Goal: Information Seeking & Learning: Learn about a topic

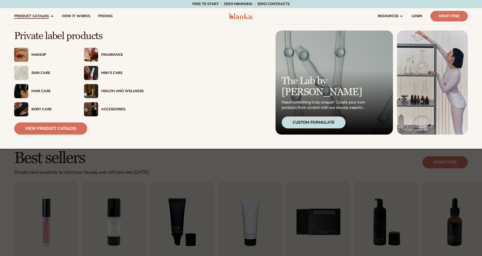
click at [50, 15] on icon at bounding box center [52, 16] width 4 height 4
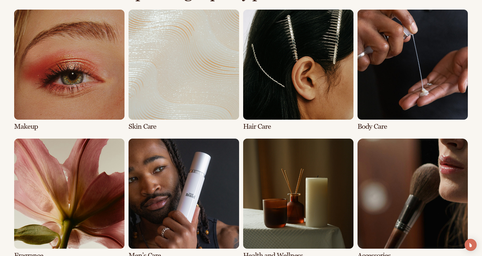
scroll to position [379, 0]
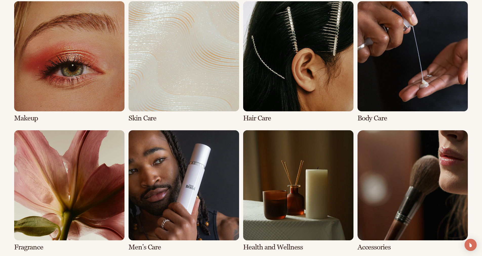
click at [196, 67] on link "2 / 8" at bounding box center [183, 61] width 110 height 121
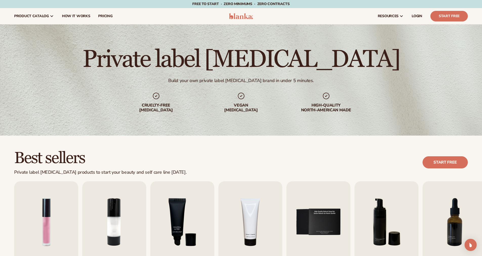
scroll to position [76, 0]
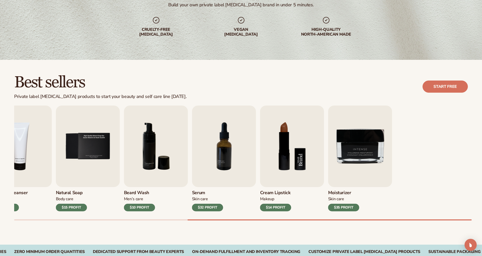
click at [91, 153] on div "Lip Gloss Makeup $16 PROFIT Moisturizer [MEDICAL_DATA] $17 PROFIT [MEDICAL_DATA]" at bounding box center [10, 159] width 453 height 106
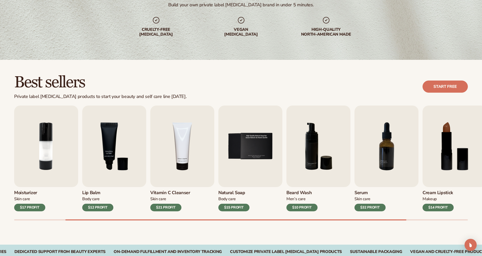
click at [206, 90] on div "Best sellers Private label [MEDICAL_DATA] products to start your beauty and sel…" at bounding box center [240, 87] width 453 height 26
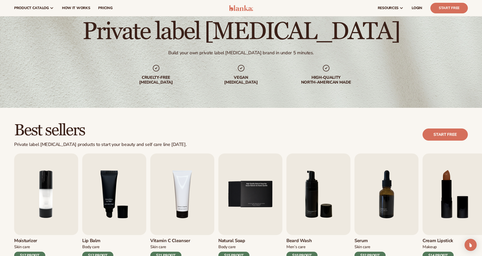
scroll to position [0, 0]
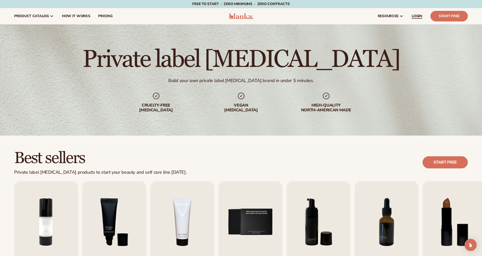
click at [419, 14] on span "LOGIN" at bounding box center [416, 16] width 11 height 4
